Goal: Transaction & Acquisition: Obtain resource

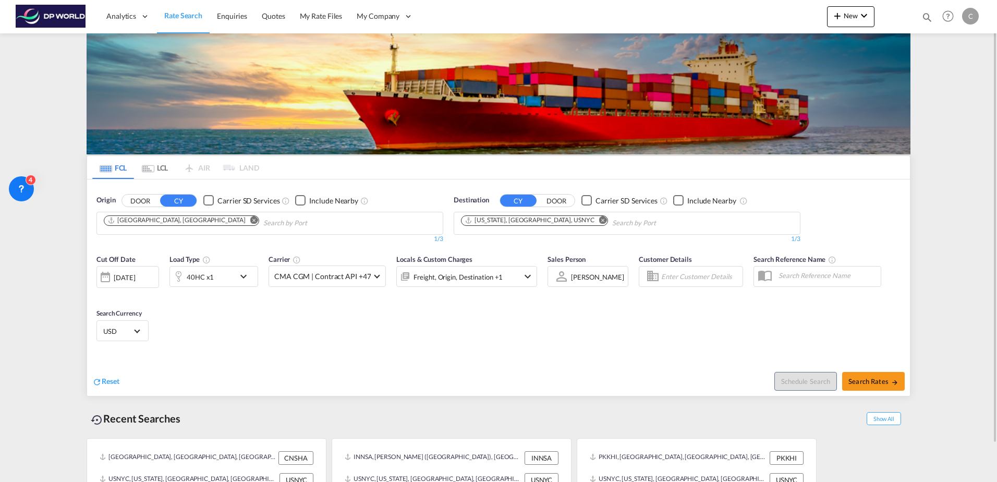
click at [250, 222] on md-icon "Remove" at bounding box center [254, 220] width 8 height 8
click at [167, 222] on input "Chips input." at bounding box center [153, 223] width 99 height 17
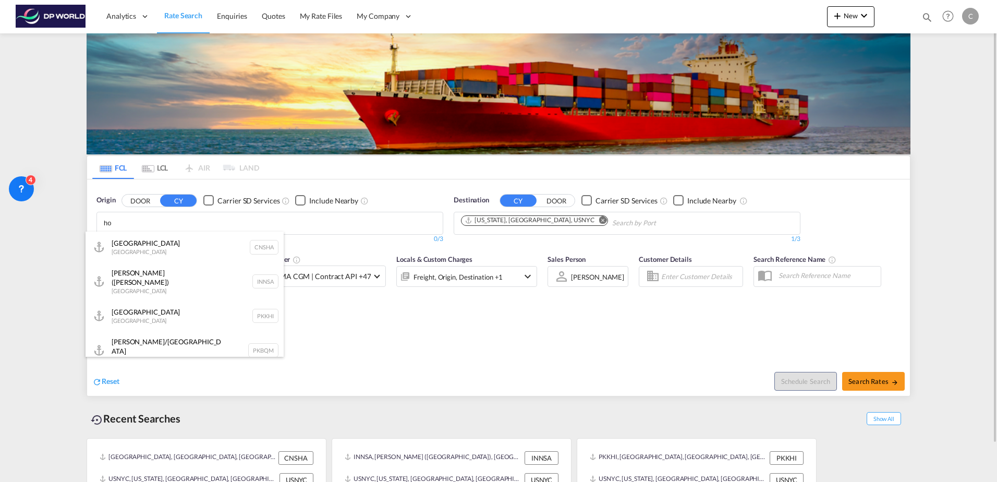
type input "h"
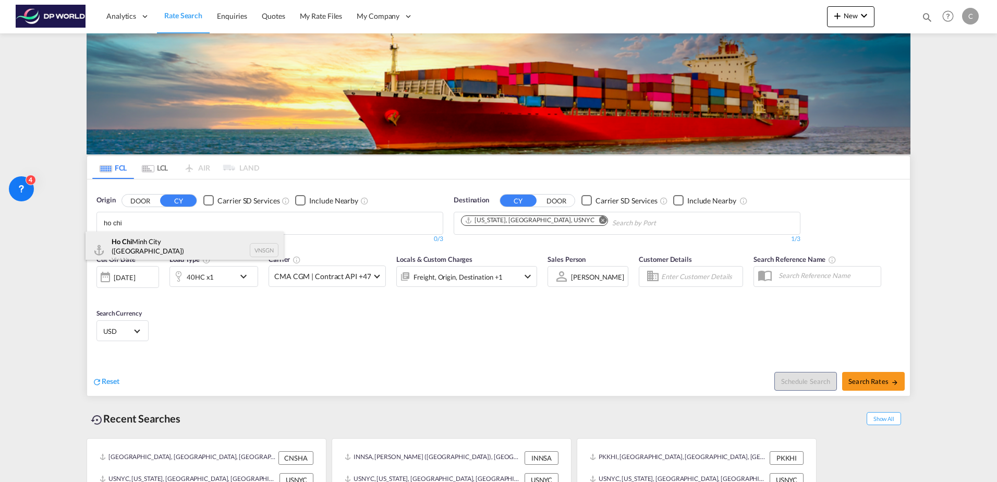
type input "ho chi"
click at [172, 237] on div "Ho Chi Minh City ([GEOGRAPHIC_DATA]) Viet Nam VNSGN" at bounding box center [185, 251] width 198 height 38
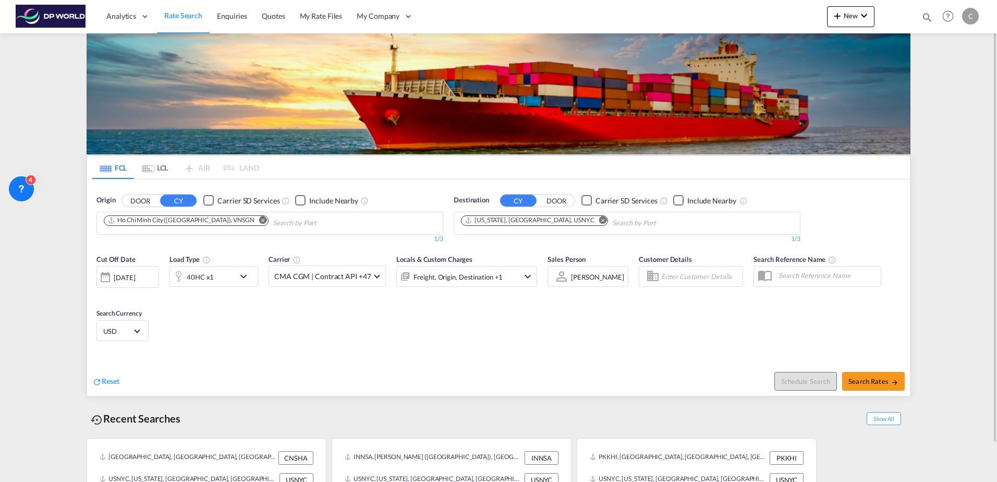
click at [599, 222] on md-icon "Remove" at bounding box center [603, 220] width 8 height 8
click at [549, 202] on button "DOOR" at bounding box center [556, 201] width 37 height 12
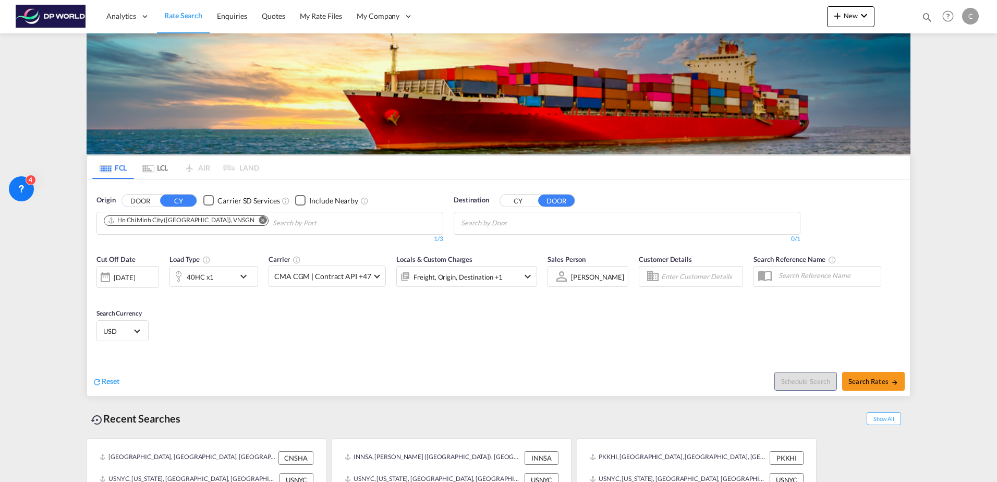
click at [512, 220] on body "Analytics Dashboard Rate Search Enquiries Quotes My Rate Files My Company" at bounding box center [498, 241] width 997 height 482
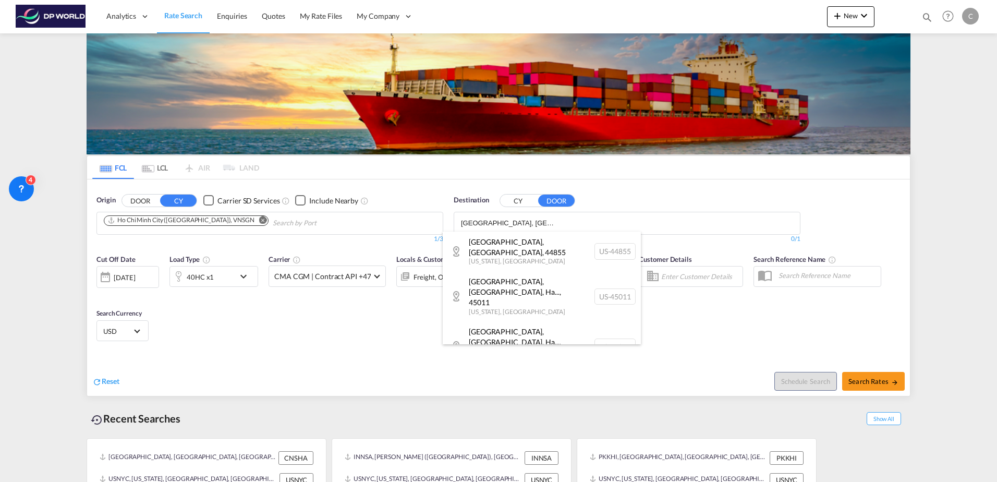
type input "[GEOGRAPHIC_DATA], [GEOGRAPHIC_DATA]"
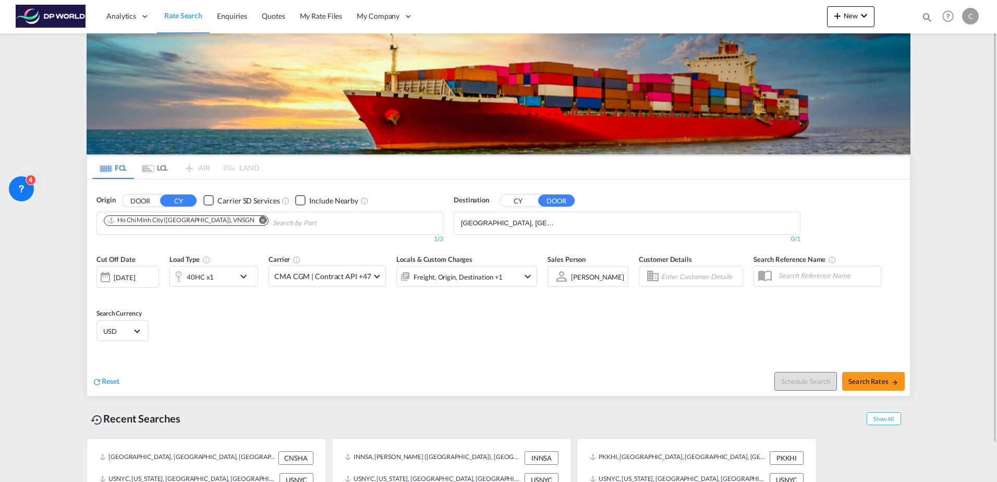
drag, startPoint x: 512, startPoint y: 220, endPoint x: 559, endPoint y: 221, distance: 47.0
click at [558, 221] on body "Analytics Dashboard Rate Search Enquiries Quotes My Rate Files My Company" at bounding box center [498, 241] width 997 height 482
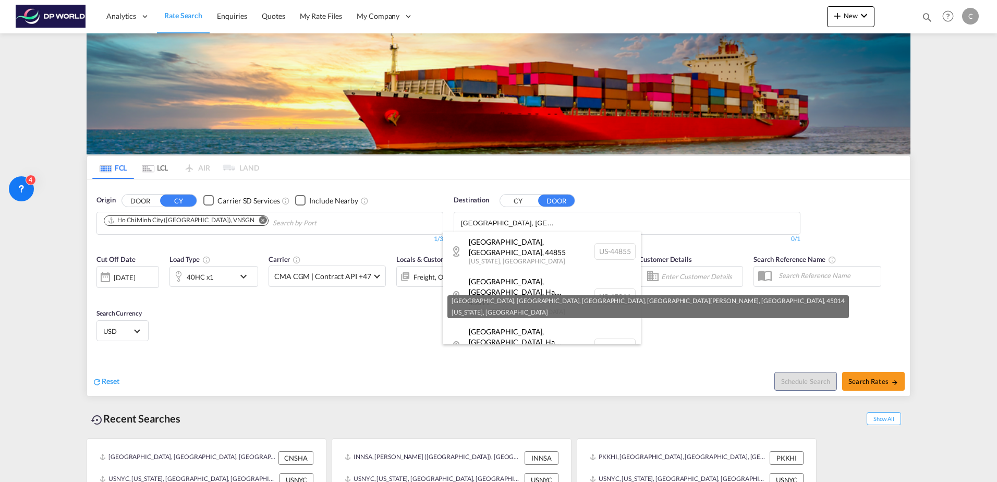
click at [535, 372] on div "[GEOGRAPHIC_DATA], [GEOGRAPHIC_DATA], Vi... , 45014 [US_STATE] , [GEOGRAPHIC_DA…" at bounding box center [542, 397] width 198 height 50
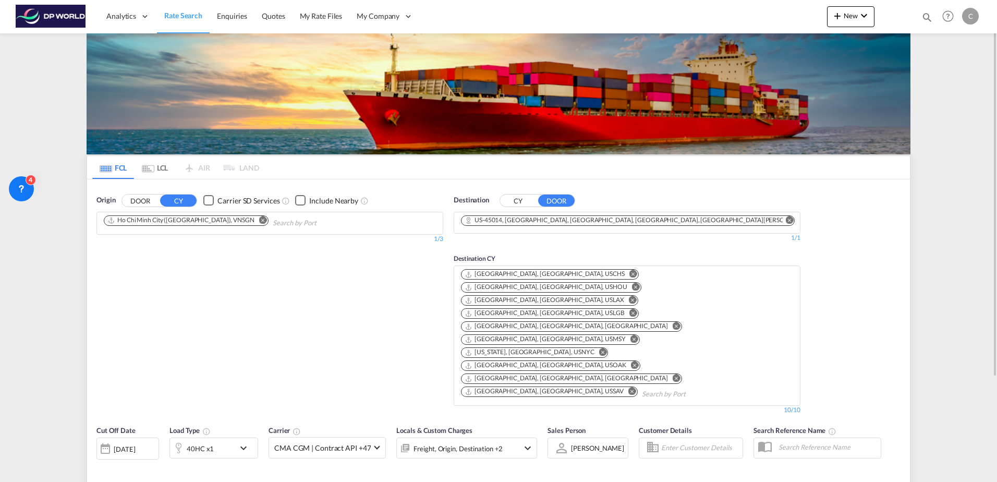
click at [642, 386] on input "Chips input." at bounding box center [691, 394] width 99 height 17
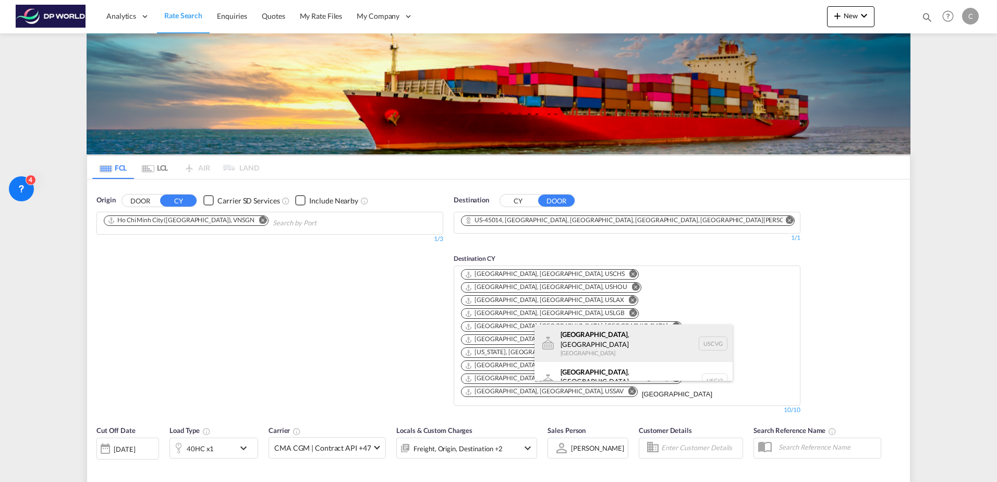
type input "[GEOGRAPHIC_DATA]"
click at [598, 351] on div "[GEOGRAPHIC_DATA] , [GEOGRAPHIC_DATA] United States USCVG" at bounding box center [634, 343] width 198 height 38
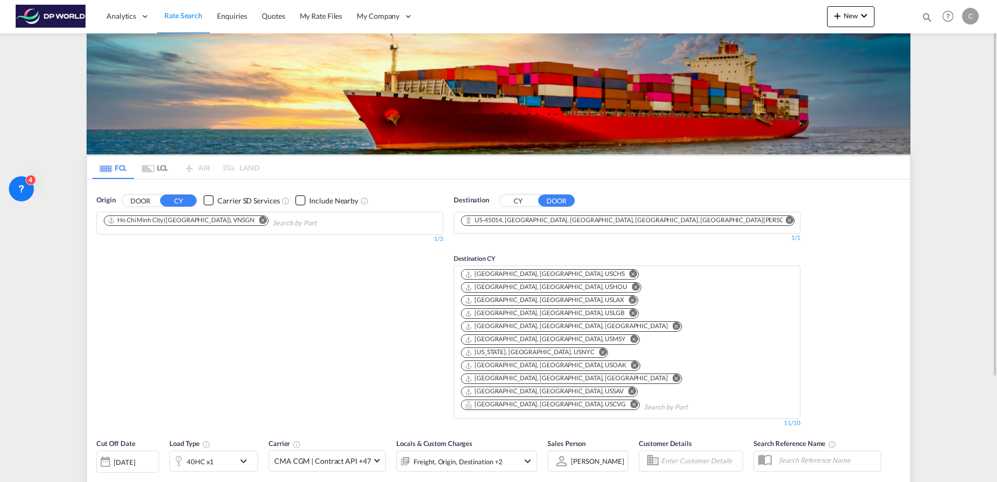
click at [673, 322] on md-icon "Remove" at bounding box center [677, 326] width 8 height 8
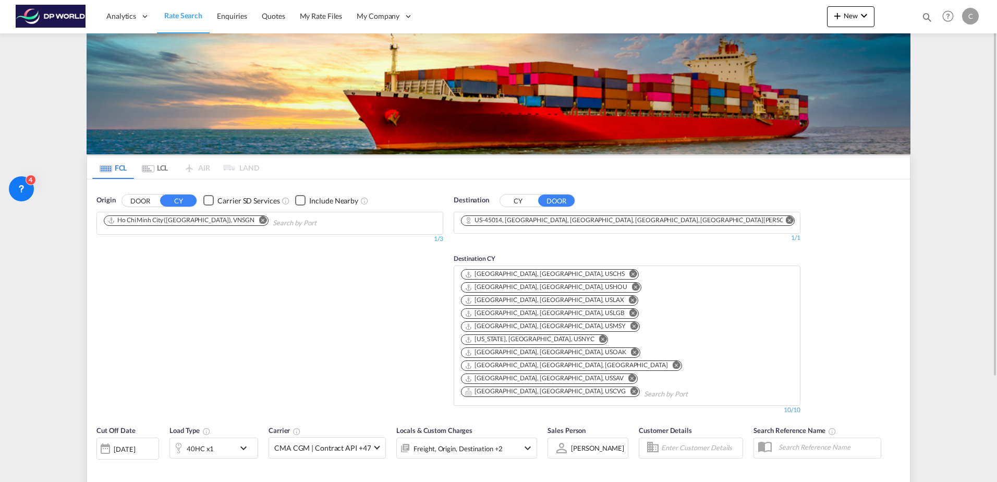
click at [639, 322] on md-icon "Remove" at bounding box center [635, 326] width 8 height 8
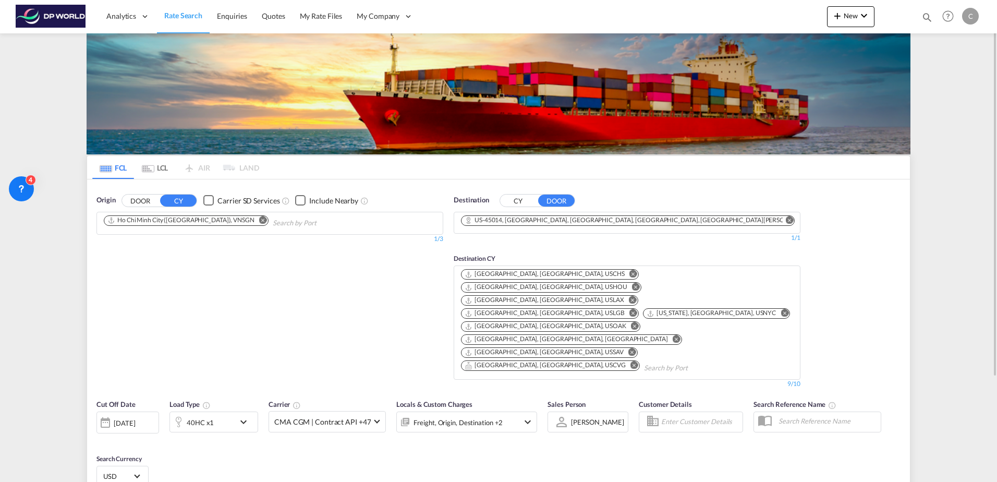
click at [636, 283] on md-icon "Remove" at bounding box center [636, 287] width 8 height 8
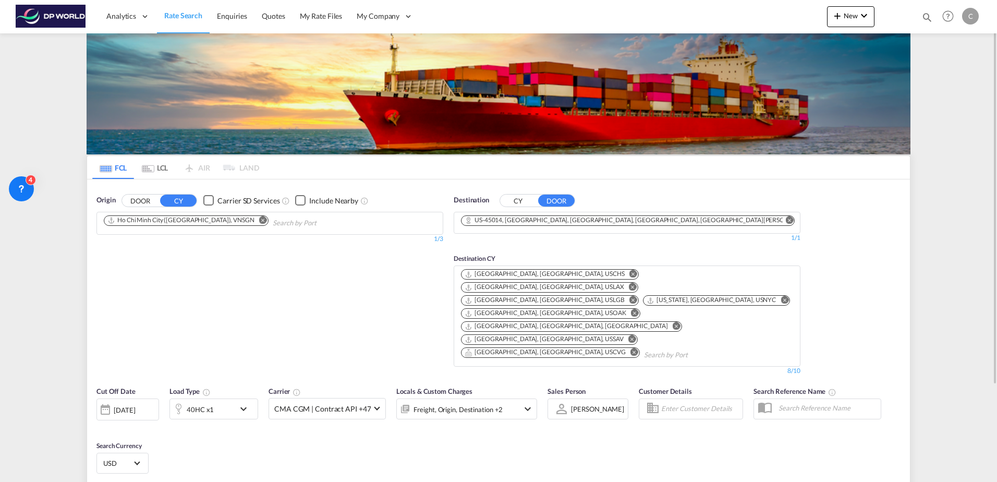
click at [633, 309] on md-icon "Remove" at bounding box center [635, 313] width 8 height 8
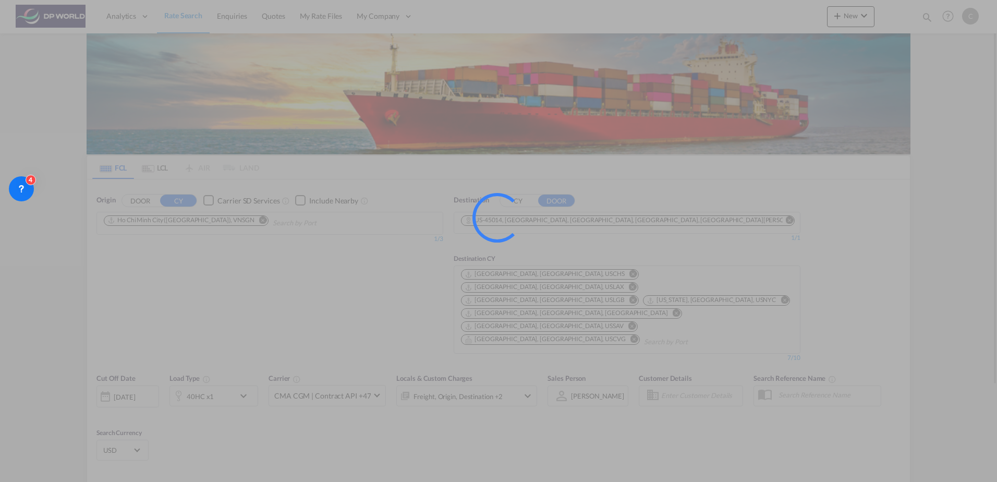
type input "VNSGN to 45014 / [DATE]"
